Goal: Task Accomplishment & Management: Use online tool/utility

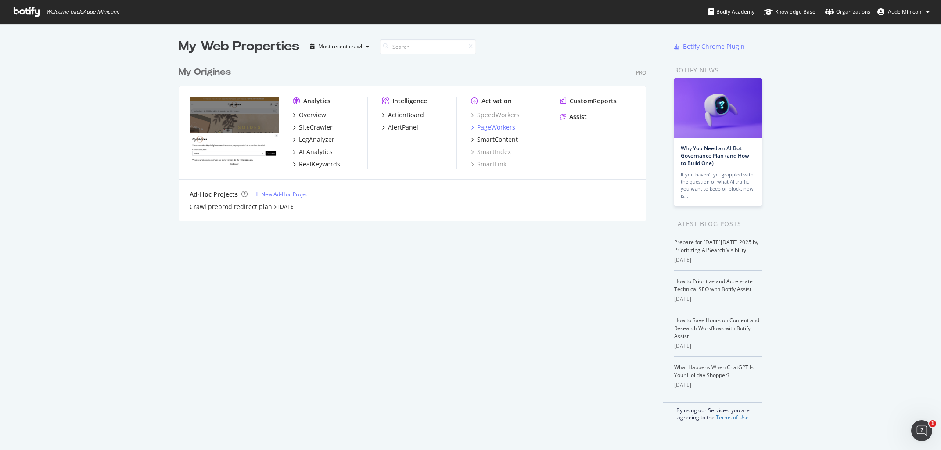
click at [493, 129] on div "PageWorkers" at bounding box center [496, 127] width 38 height 9
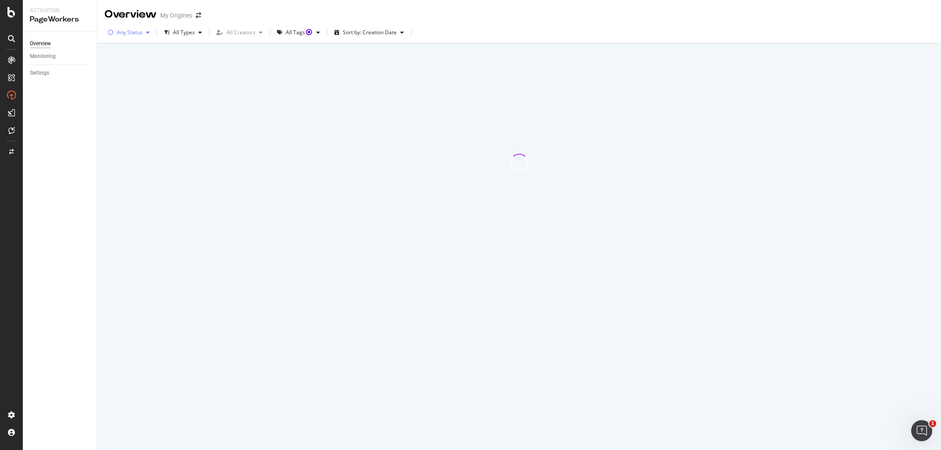
click at [143, 33] on div "button" at bounding box center [148, 32] width 11 height 5
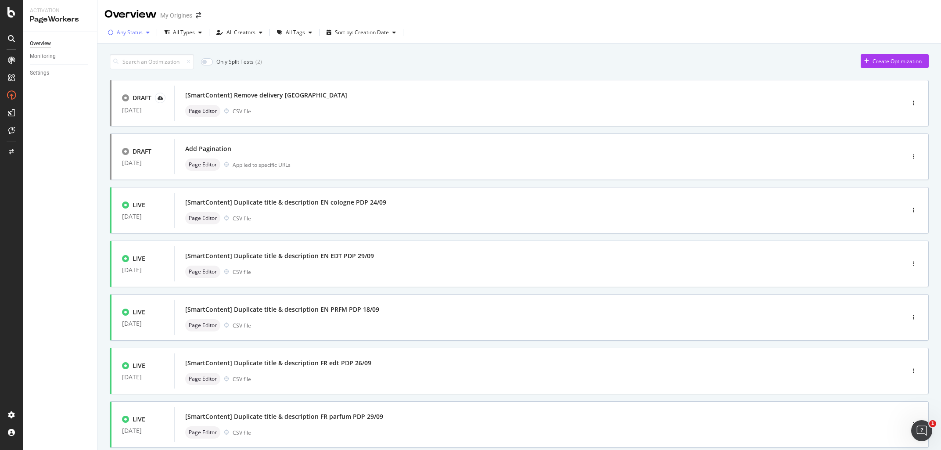
click at [131, 32] on div "Any Status" at bounding box center [130, 32] width 26 height 5
click at [113, 68] on div at bounding box center [115, 65] width 7 height 7
click at [350, 61] on div "Only Split Tests ( 0 ) Create Optimization" at bounding box center [519, 61] width 819 height 15
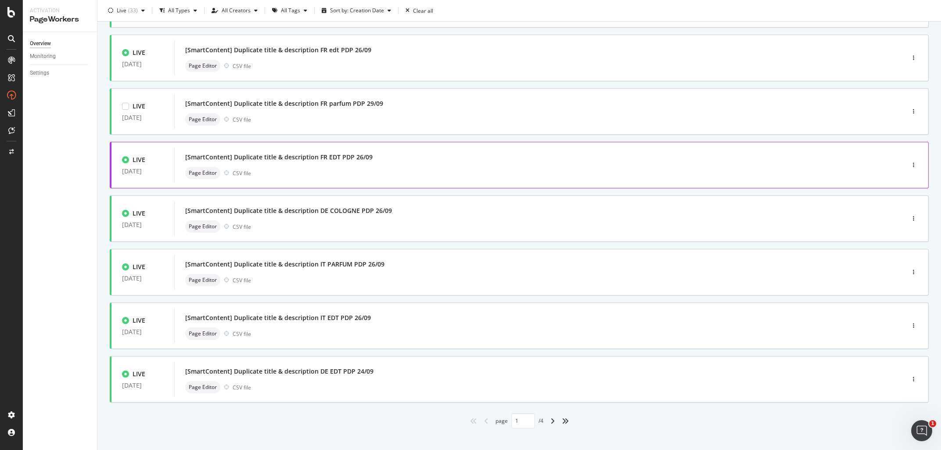
scroll to position [215, 0]
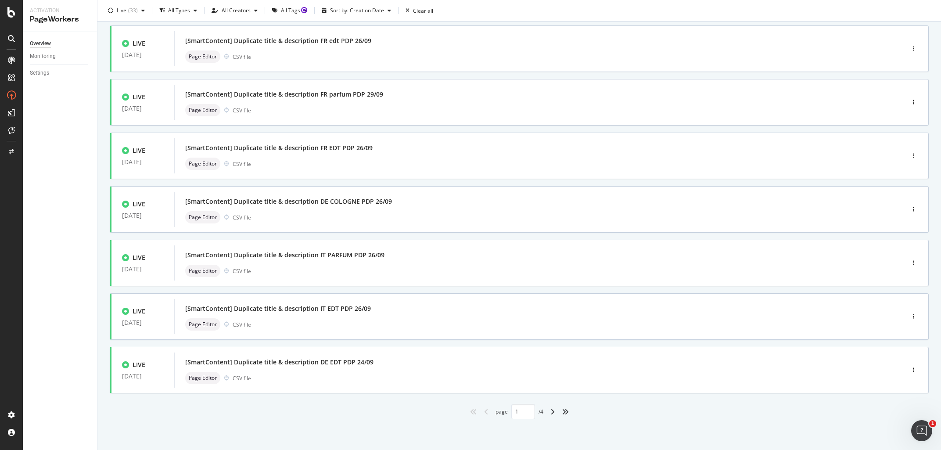
click at [547, 416] on div "page 1 / 4" at bounding box center [519, 411] width 819 height 15
click at [550, 413] on div "angle-right" at bounding box center [552, 412] width 11 height 14
type input "2"
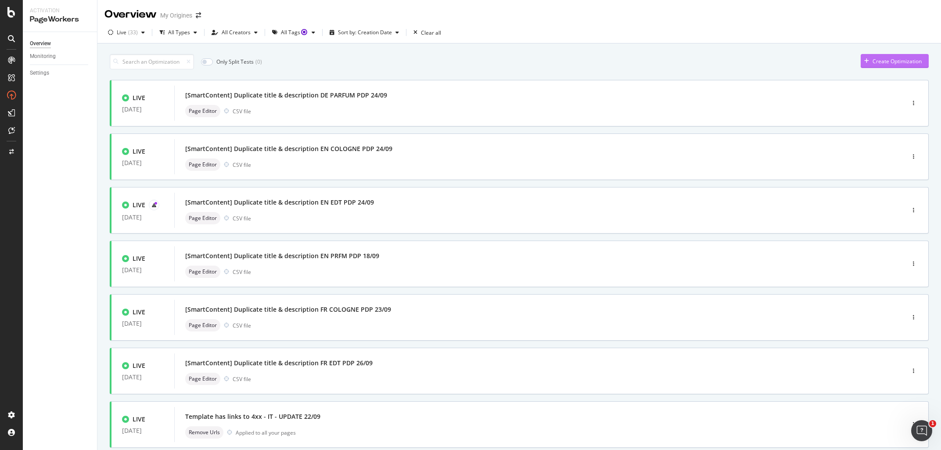
click at [890, 66] on div "Create Optimization" at bounding box center [891, 60] width 61 height 13
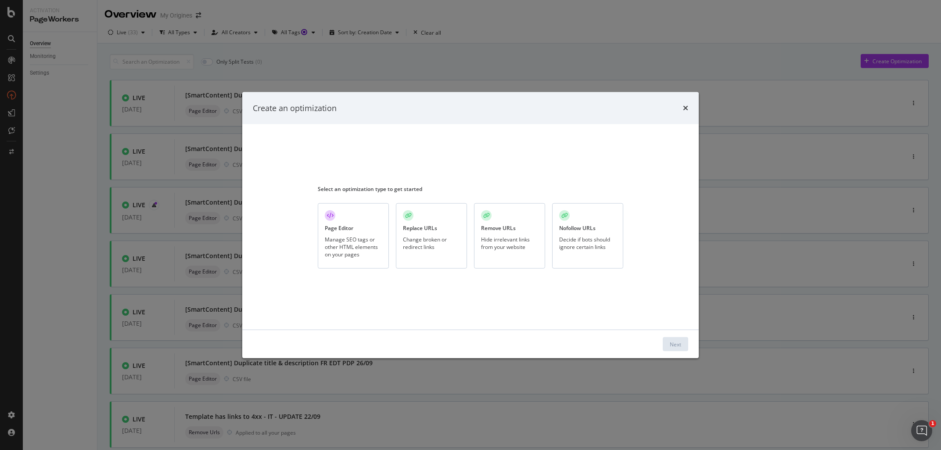
click at [408, 255] on div "Replace URLs Change broken or redirect links" at bounding box center [431, 235] width 71 height 65
click at [669, 338] on button "Next" at bounding box center [675, 344] width 25 height 14
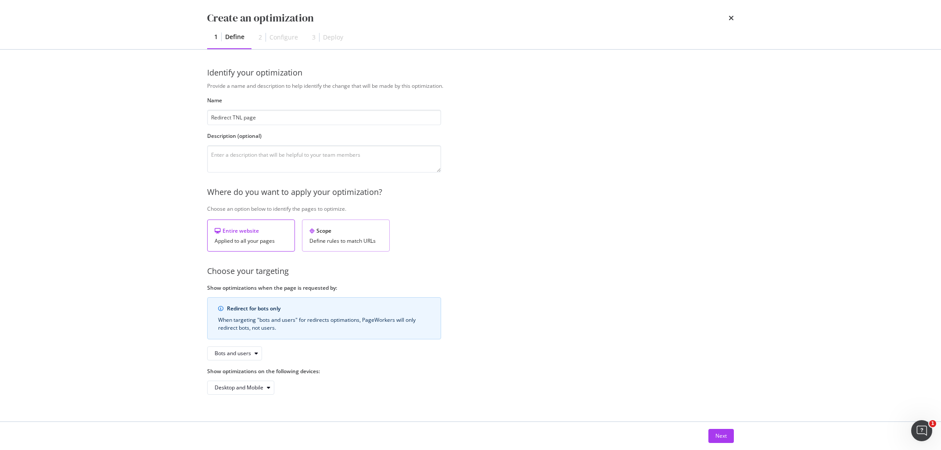
type input "Redirect TNL page"
click at [352, 233] on div "Scope" at bounding box center [345, 230] width 73 height 7
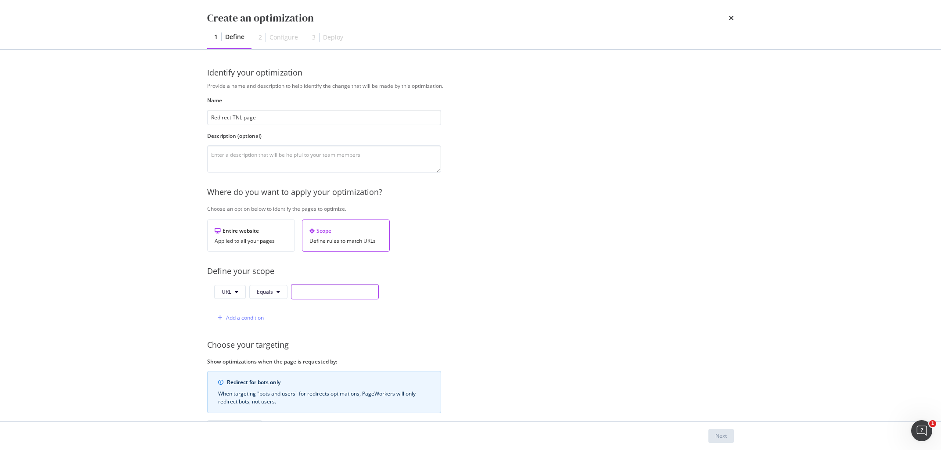
click at [304, 297] on input "modal" at bounding box center [335, 291] width 88 height 15
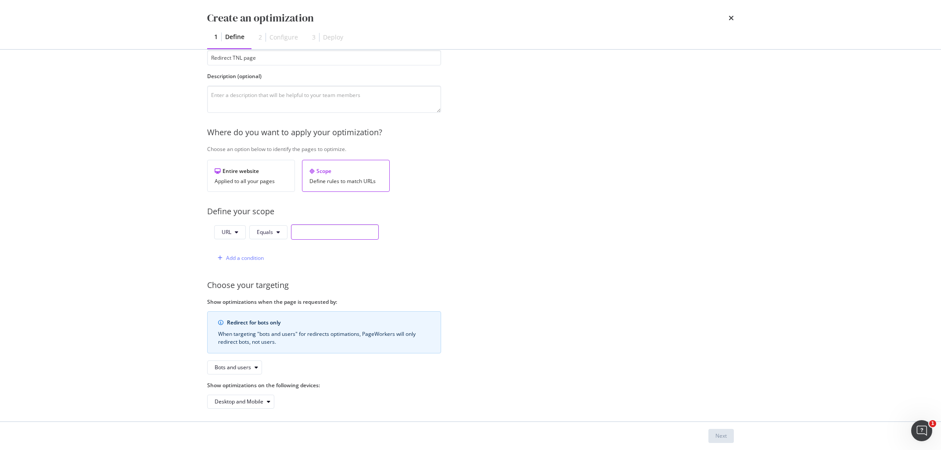
scroll to position [65, 0]
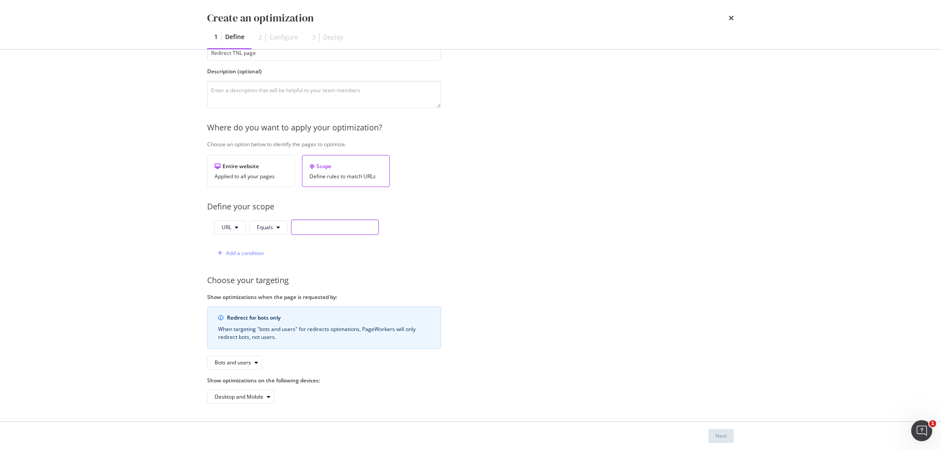
click at [313, 223] on input "modal" at bounding box center [335, 226] width 88 height 15
paste input "[URL][DOMAIN_NAME]"
type input "[URL][DOMAIN_NAME]"
click at [322, 256] on div "Add a condition" at bounding box center [296, 252] width 165 height 15
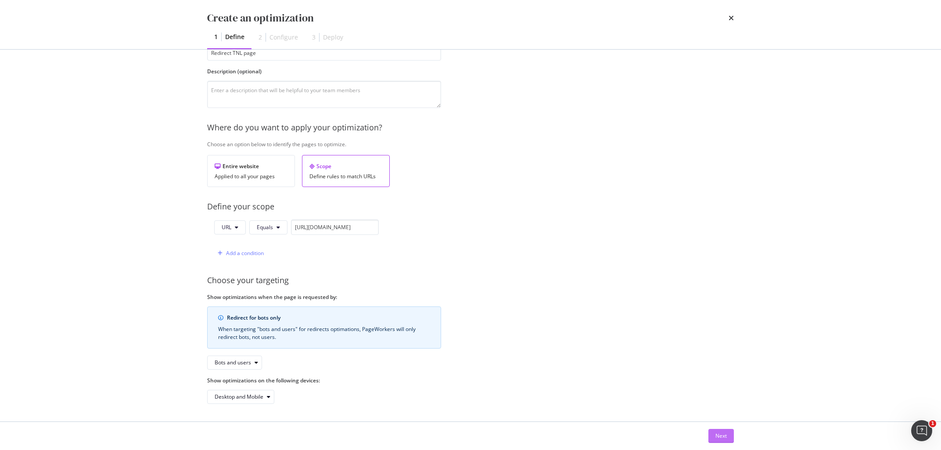
click at [715, 437] on button "Next" at bounding box center [720, 436] width 25 height 14
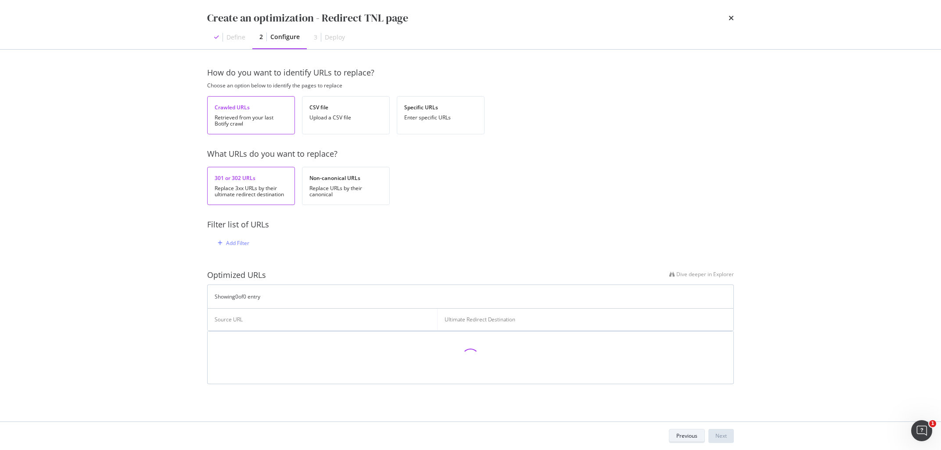
scroll to position [0, 0]
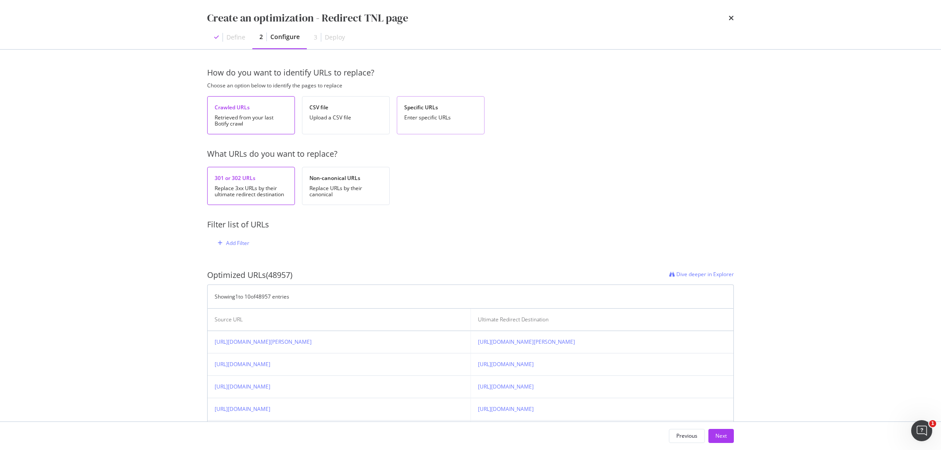
click at [434, 129] on div "Specific URLs Enter specific URLs" at bounding box center [441, 115] width 88 height 38
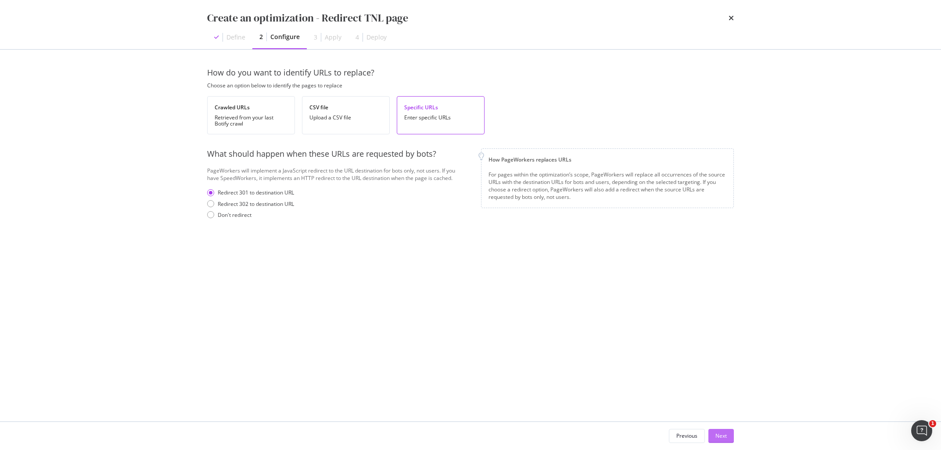
click at [717, 437] on div "Next" at bounding box center [720, 435] width 11 height 7
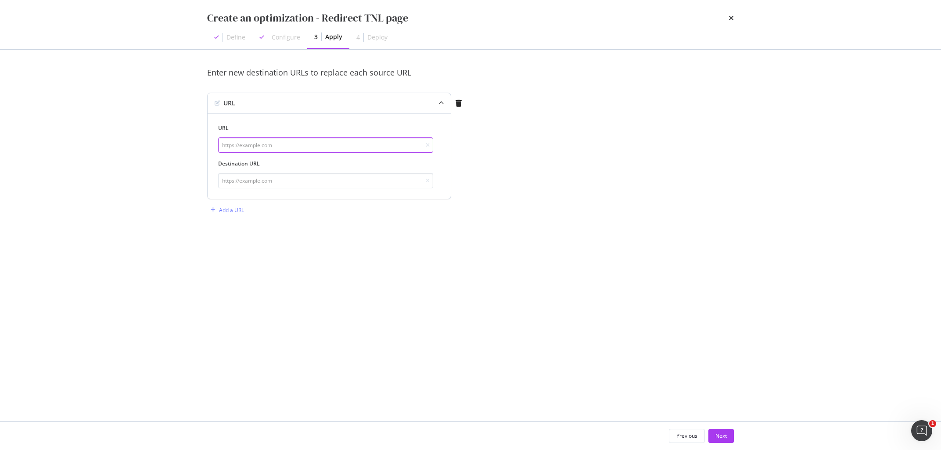
click at [253, 147] on input "modal" at bounding box center [325, 144] width 215 height 15
paste input "[URL][DOMAIN_NAME]"
type input "[URL][DOMAIN_NAME]"
click at [264, 181] on input "modal" at bounding box center [325, 180] width 215 height 15
paste input "https://www.my-origines.com/fr/the-niche-list.html"
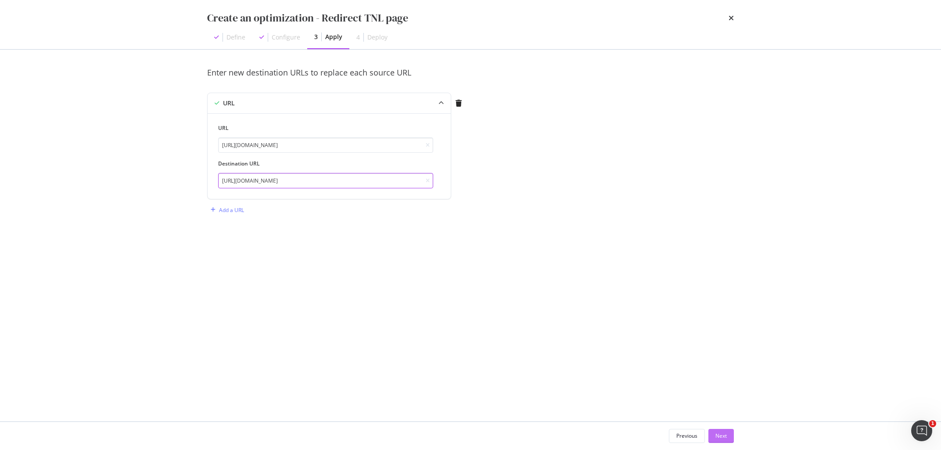
type input "https://www.my-origines.com/fr/the-niche-list.html"
click at [714, 432] on button "Next" at bounding box center [720, 436] width 25 height 14
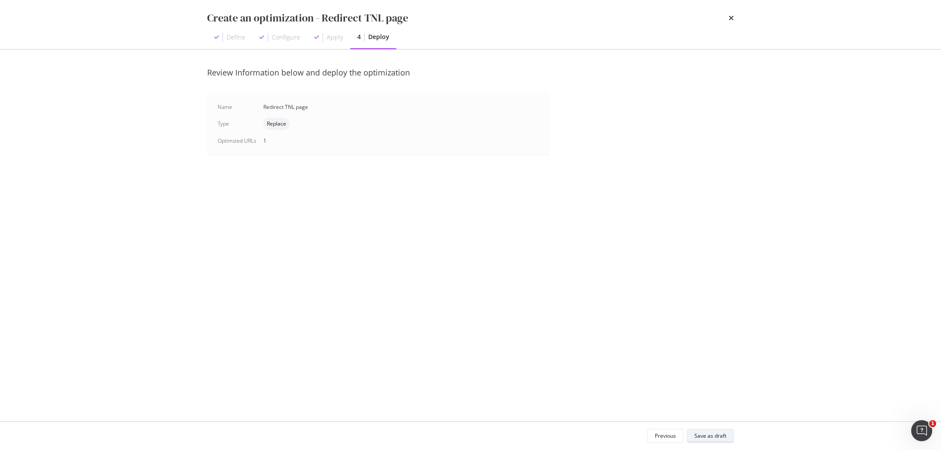
click at [719, 437] on div "Save as draft" at bounding box center [710, 435] width 32 height 7
